Goal: Find specific page/section: Find specific page/section

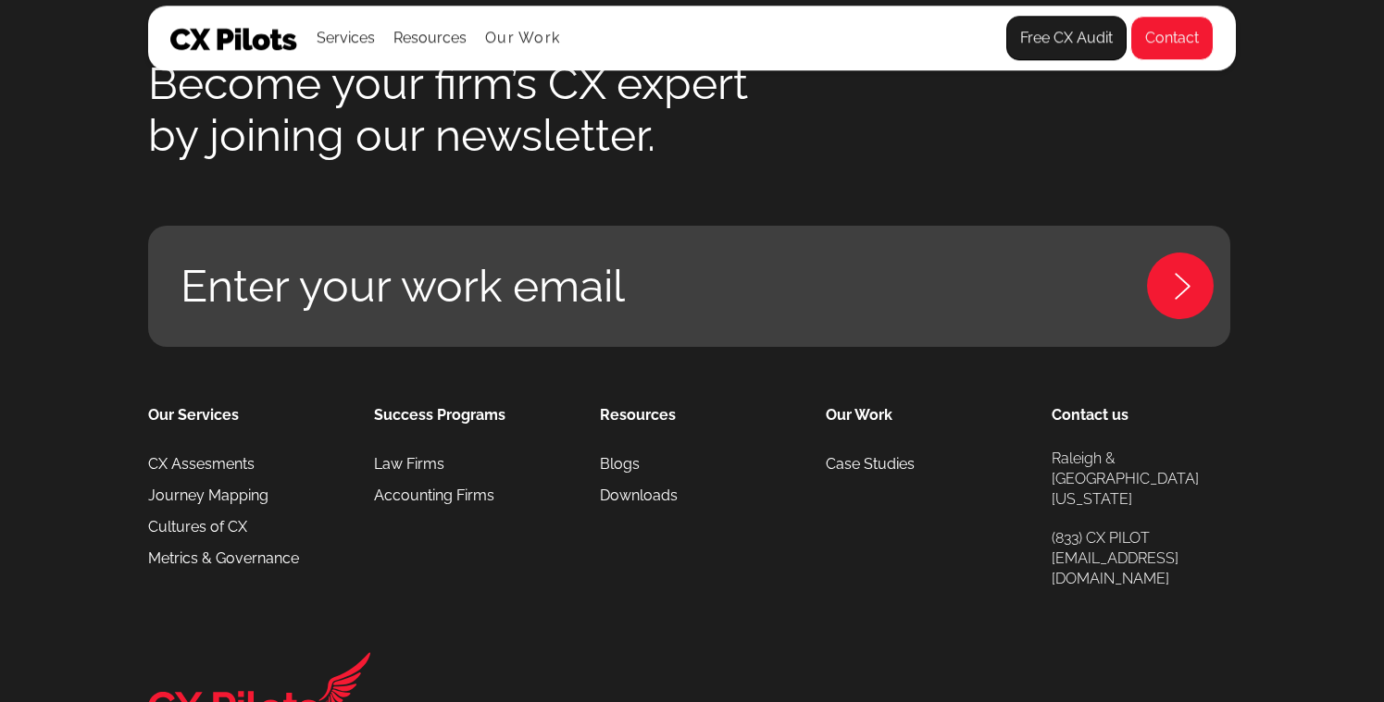
scroll to position [8212, 0]
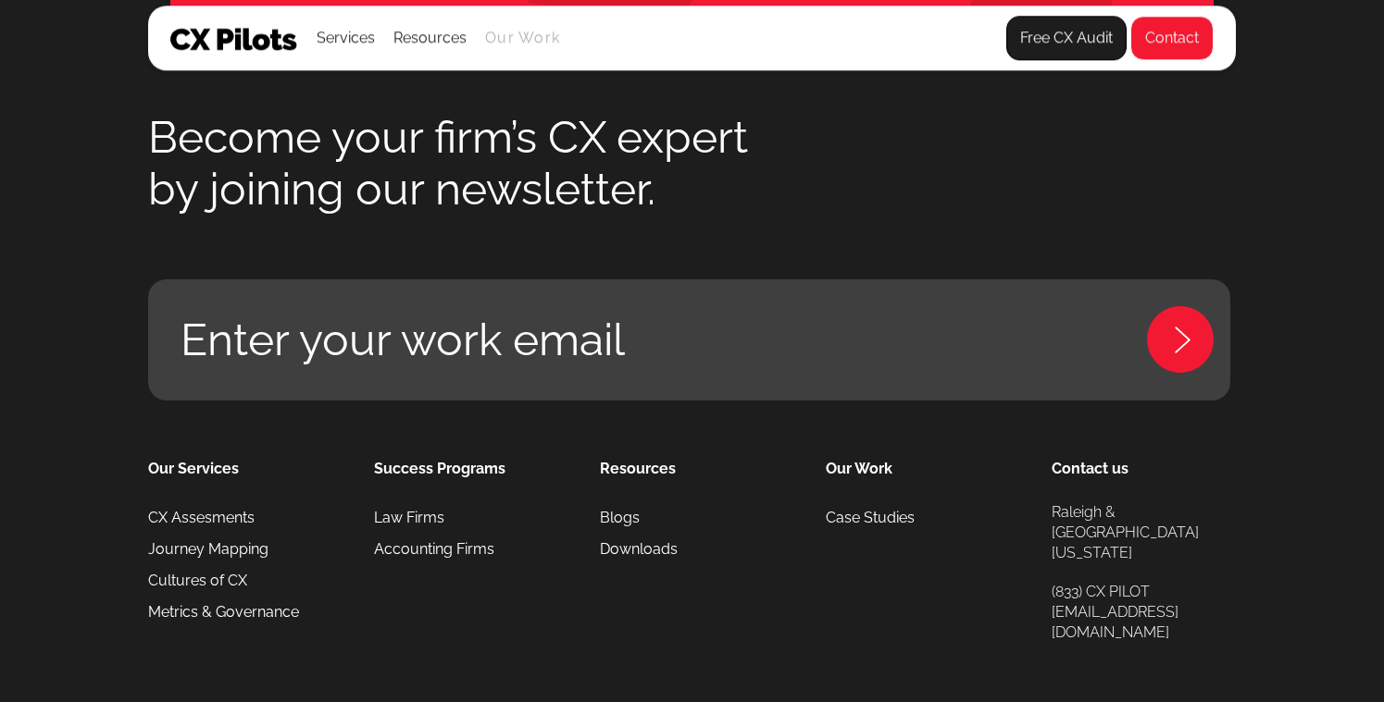
click at [501, 43] on link "Our Work" at bounding box center [522, 38] width 75 height 17
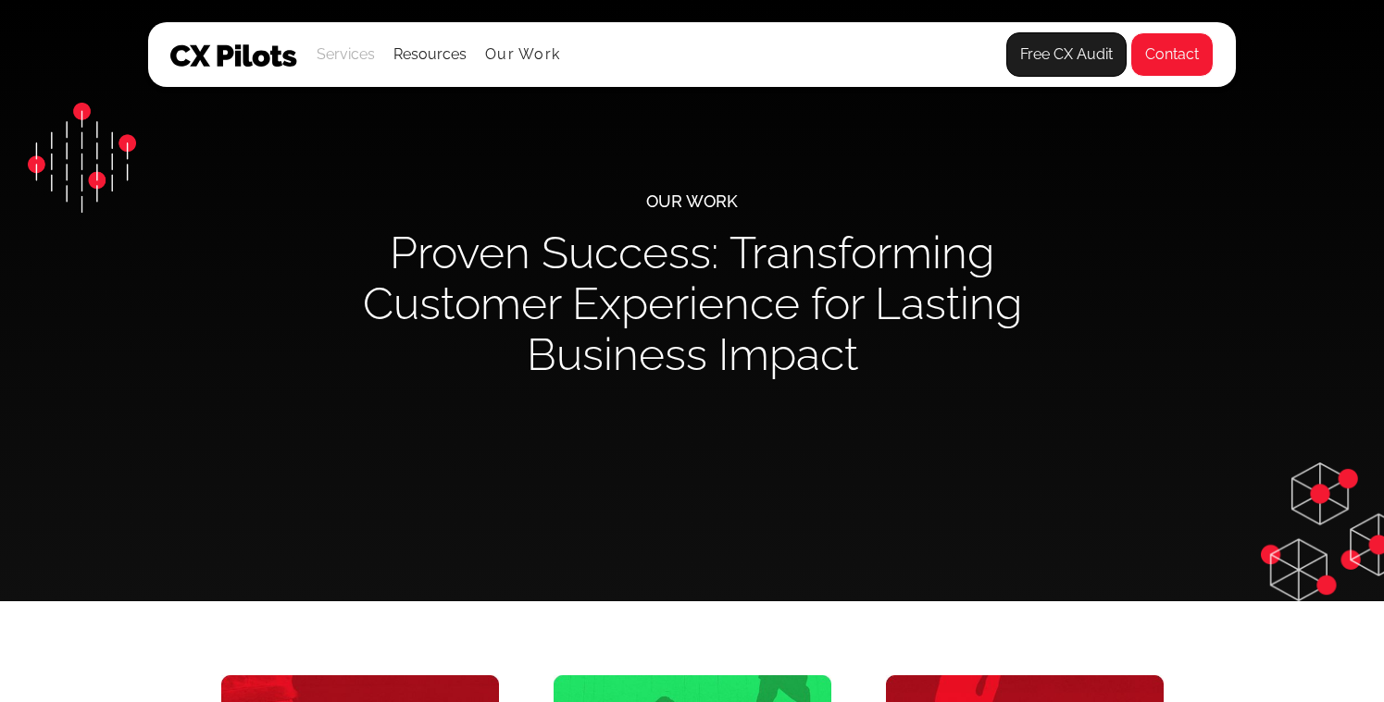
click at [348, 47] on div "Services" at bounding box center [346, 55] width 58 height 26
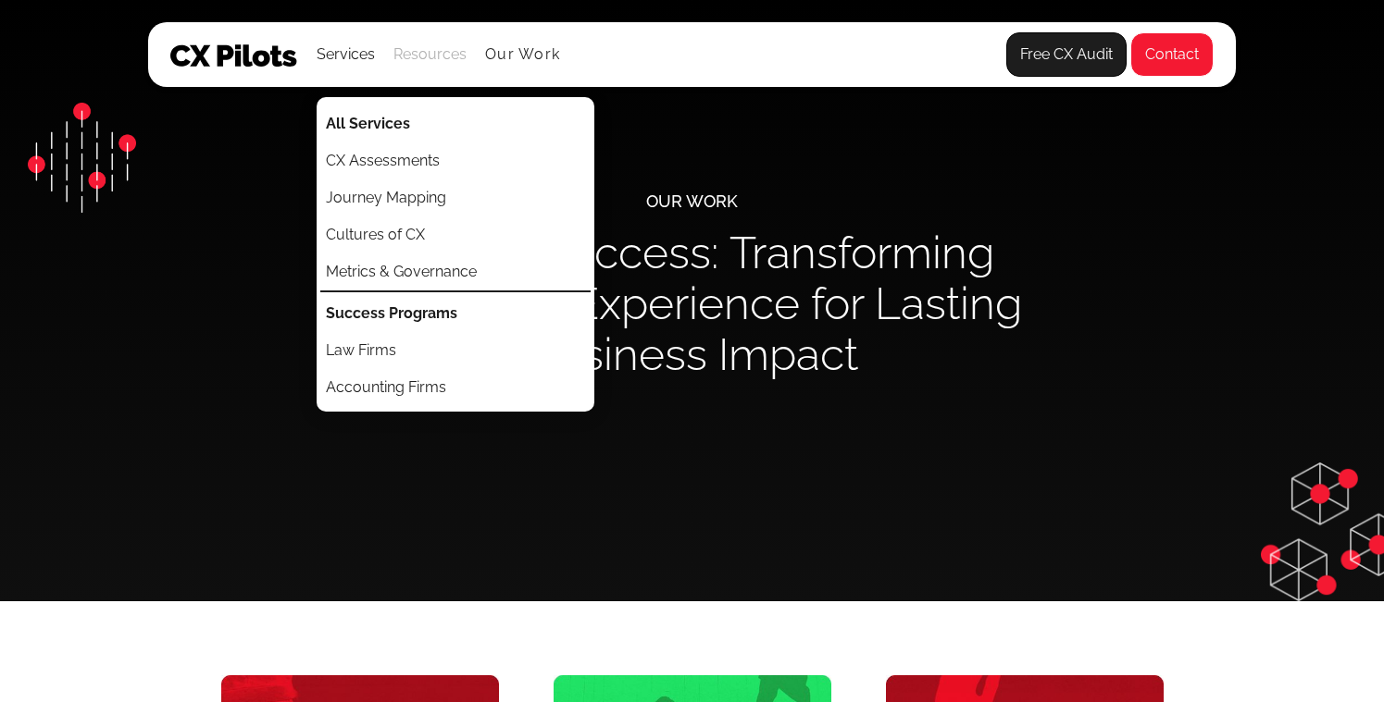
click at [420, 57] on div "Resources" at bounding box center [429, 55] width 73 height 26
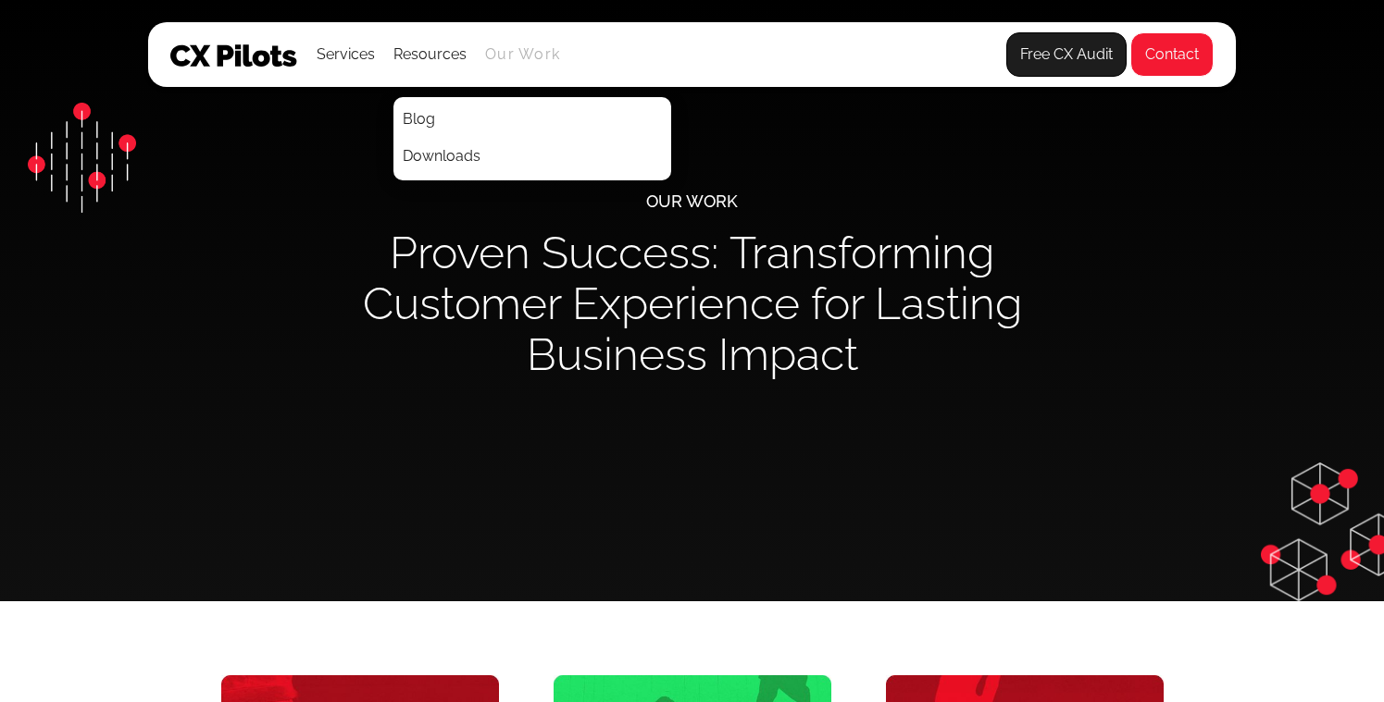
click at [485, 56] on link "Our Work" at bounding box center [522, 54] width 75 height 17
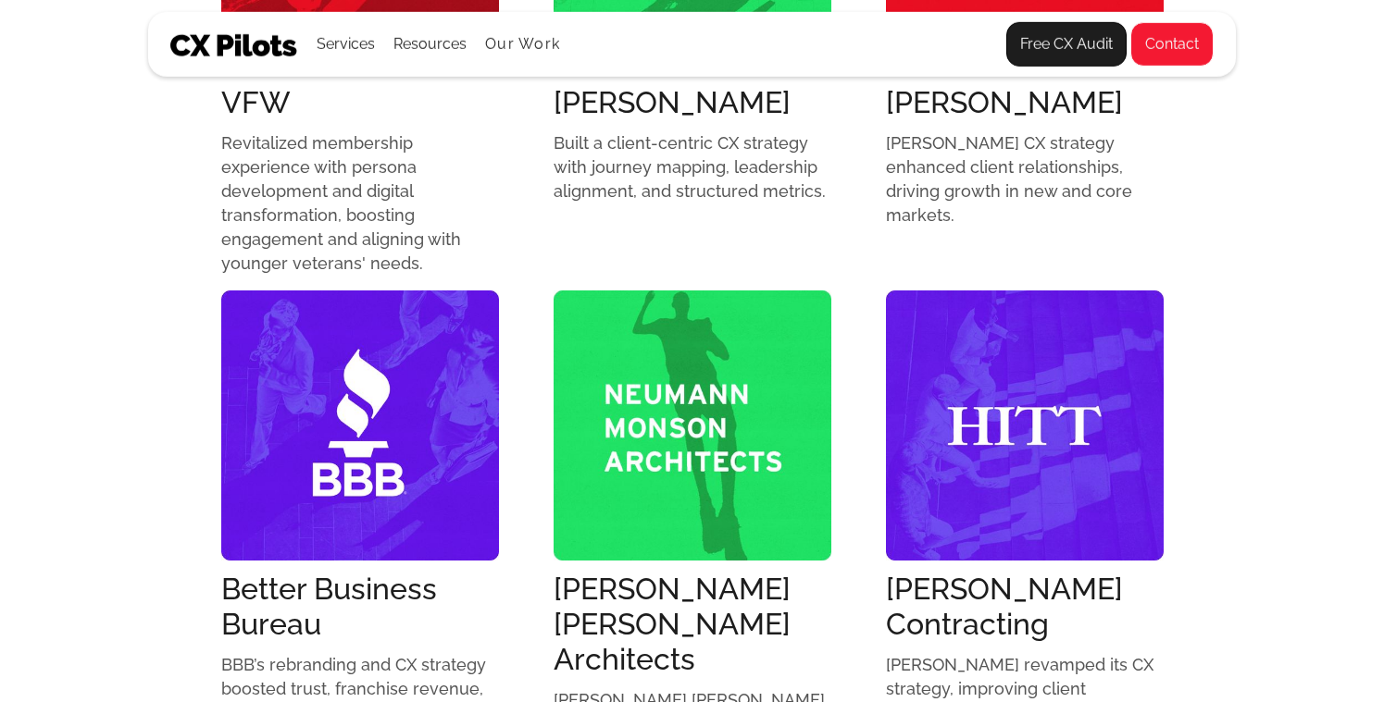
scroll to position [876, 0]
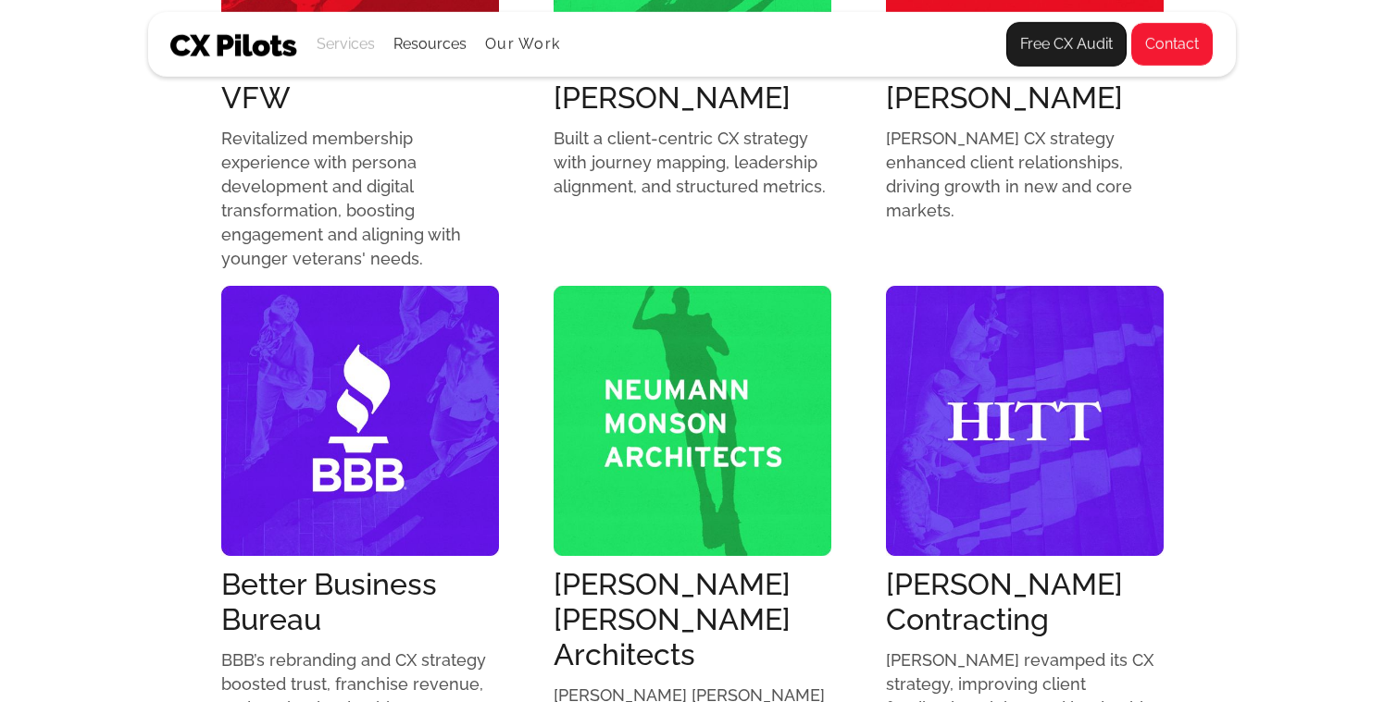
click at [340, 32] on div "Services" at bounding box center [346, 44] width 58 height 26
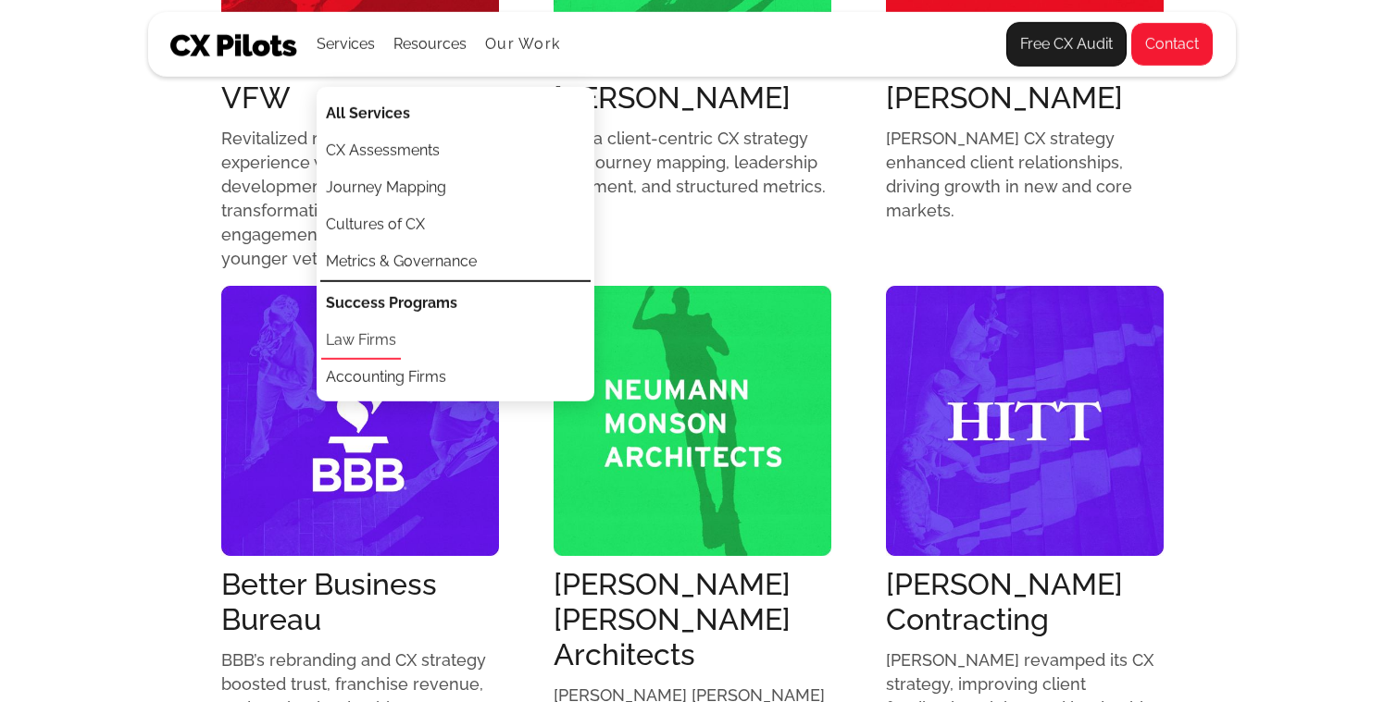
click at [396, 340] on link "Law Firms" at bounding box center [361, 341] width 80 height 37
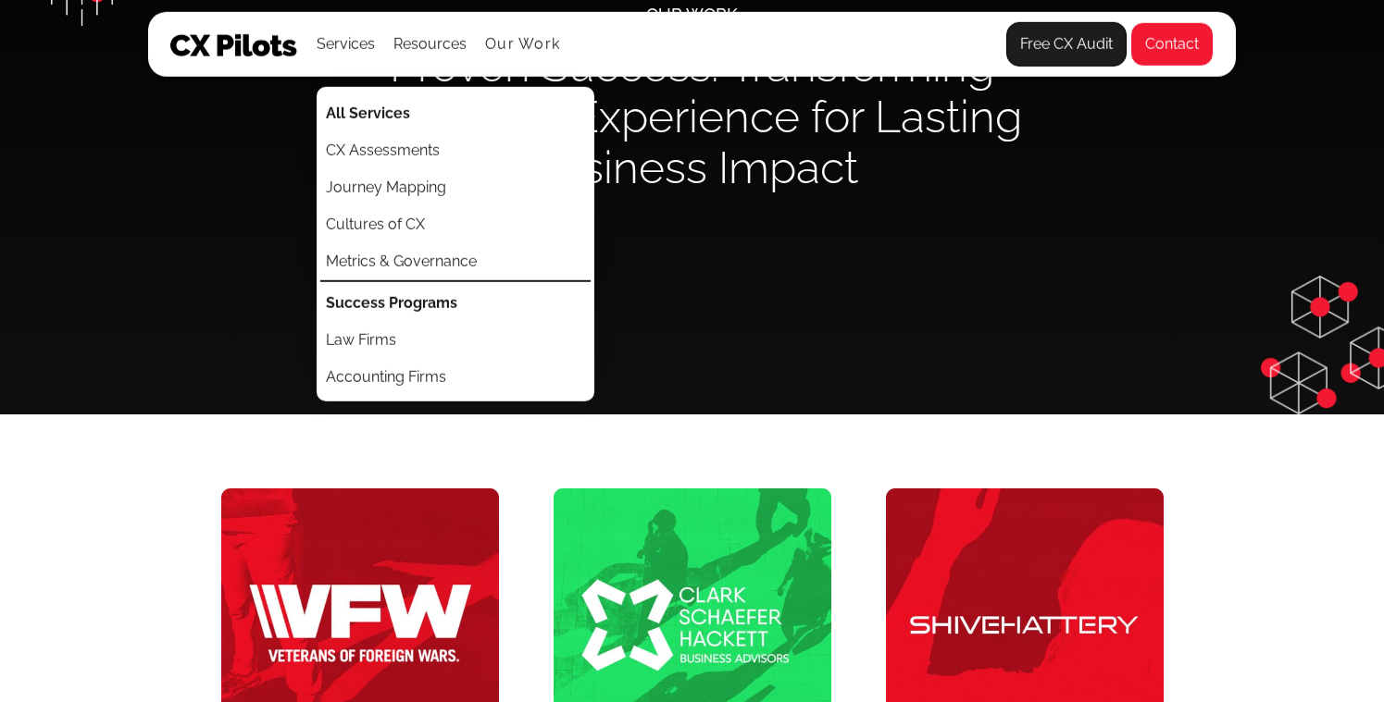
scroll to position [0, 0]
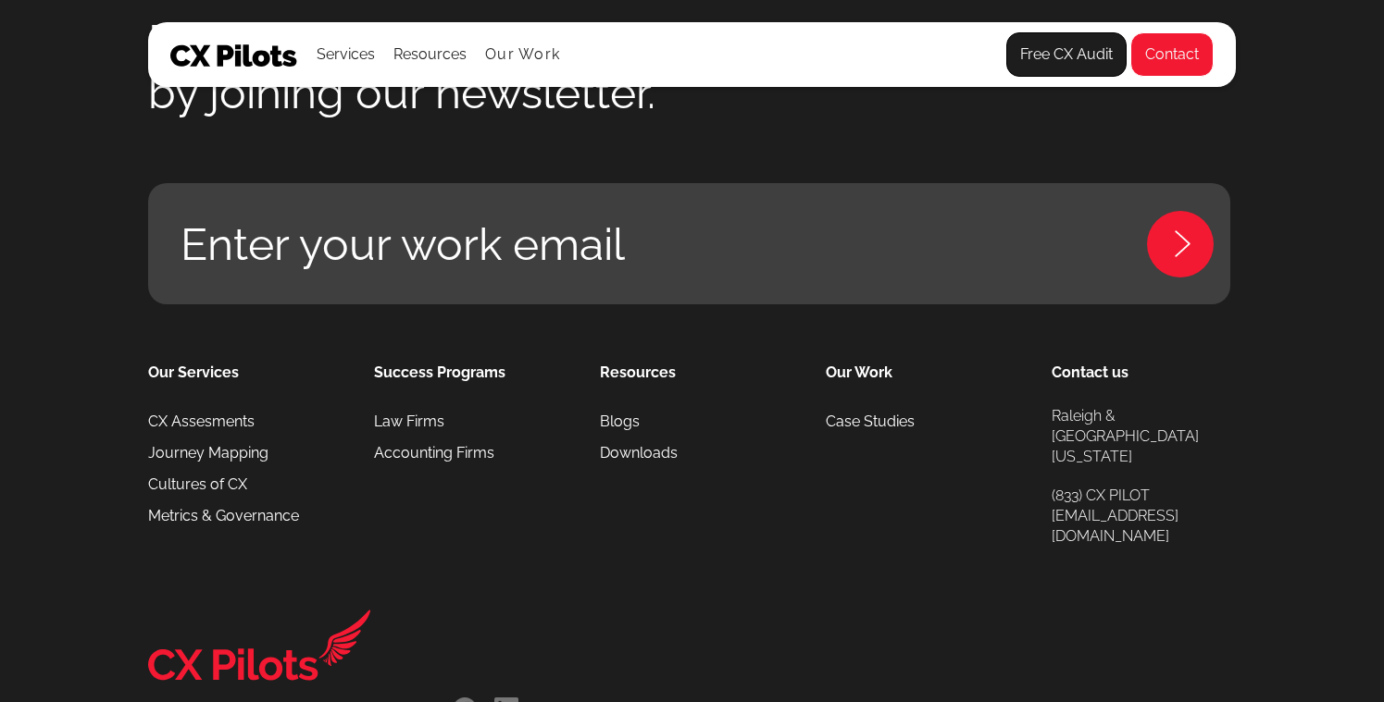
scroll to position [3449, 0]
